Goal: Task Accomplishment & Management: Manage account settings

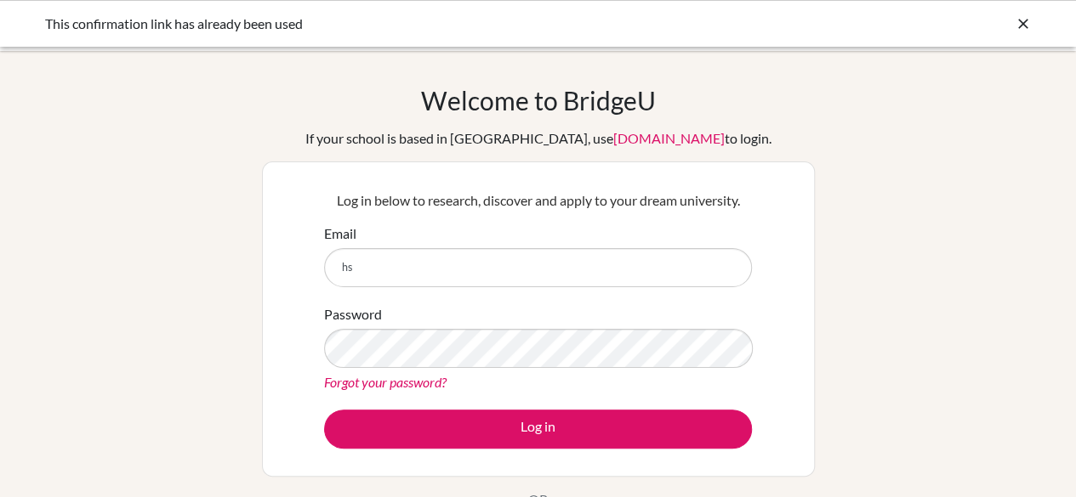
type input "[EMAIL_ADDRESS][DOMAIN_NAME]"
click at [376, 370] on div "Password Forgot your password?" at bounding box center [538, 348] width 428 height 88
click at [378, 378] on link "Forgot your password?" at bounding box center [385, 382] width 122 height 16
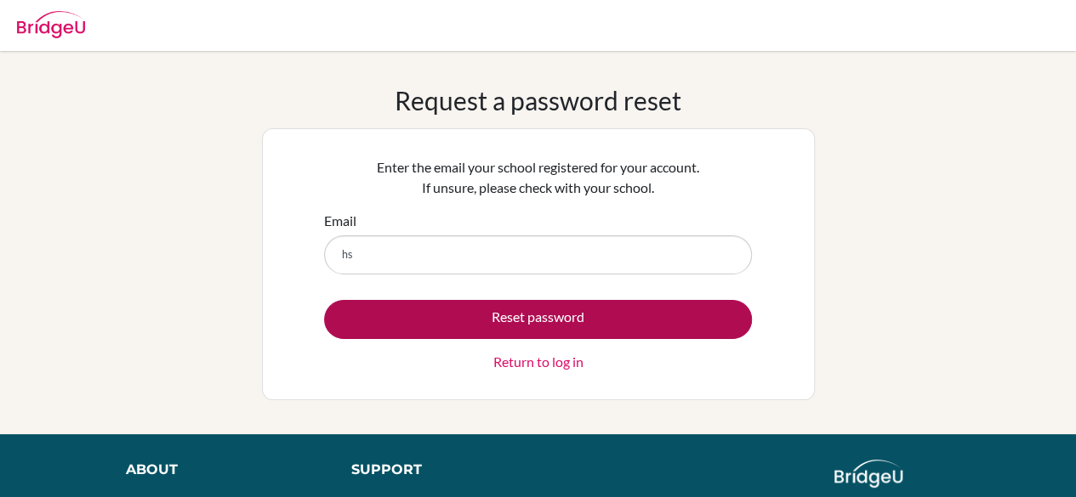
type input "hspsicologia@marymount.edu.co"
click at [486, 324] on button "Reset password" at bounding box center [538, 319] width 428 height 39
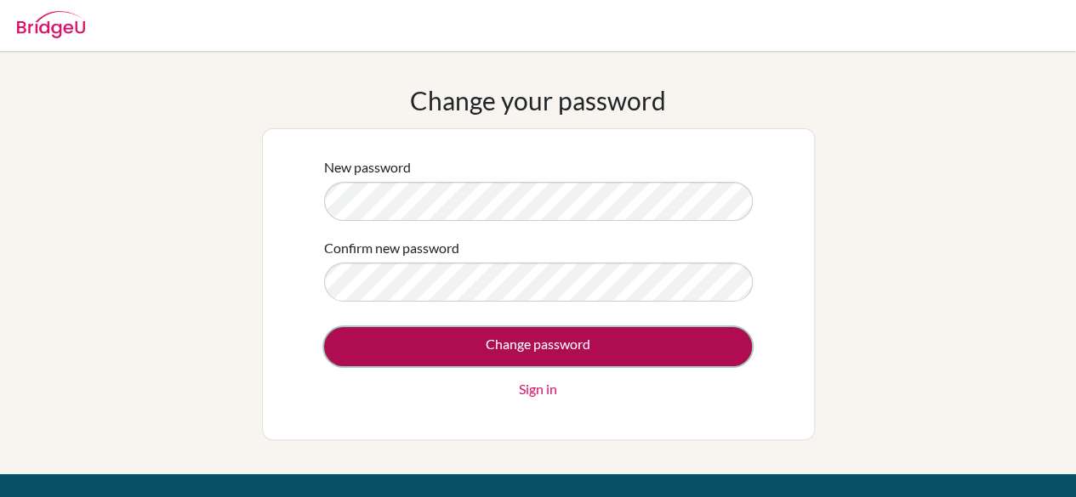
click at [531, 349] on input "Change password" at bounding box center [538, 346] width 428 height 39
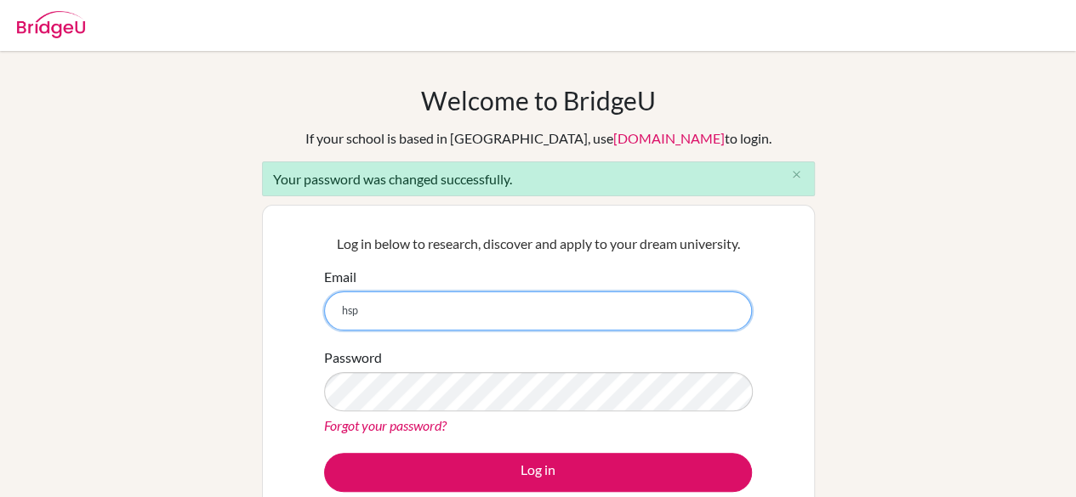
click at [429, 304] on input "hsp" at bounding box center [538, 311] width 428 height 39
type input "[EMAIL_ADDRESS][DOMAIN_NAME]"
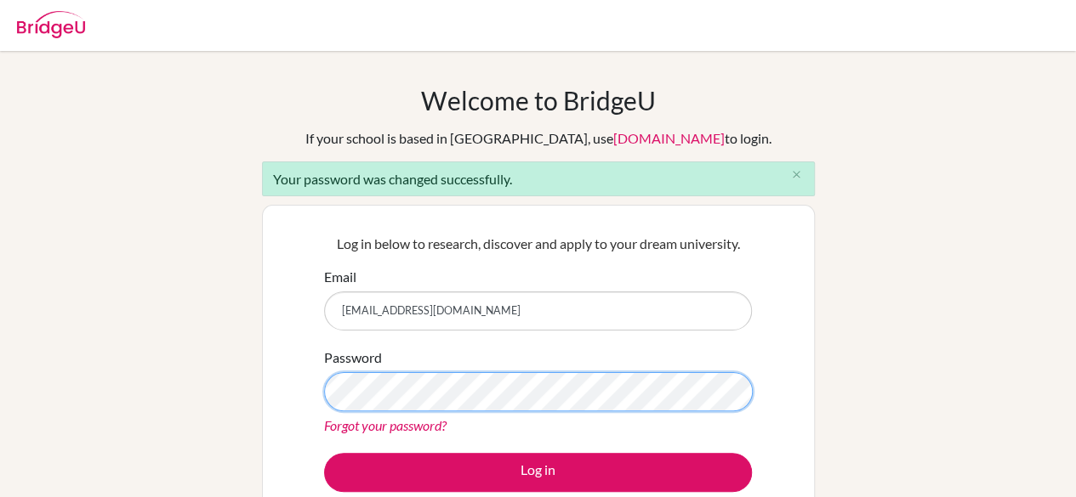
click at [324, 453] on button "Log in" at bounding box center [538, 472] width 428 height 39
